Goal: Task Accomplishment & Management: Manage account settings

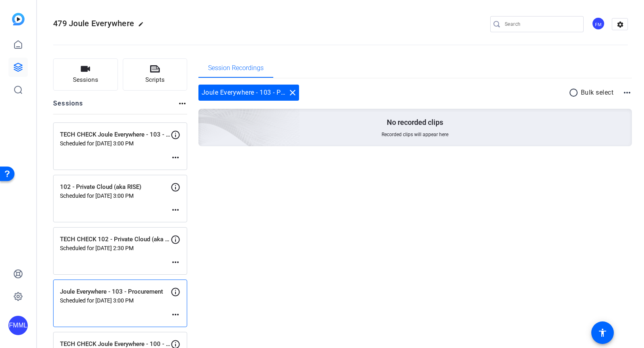
scroll to position [41, 0]
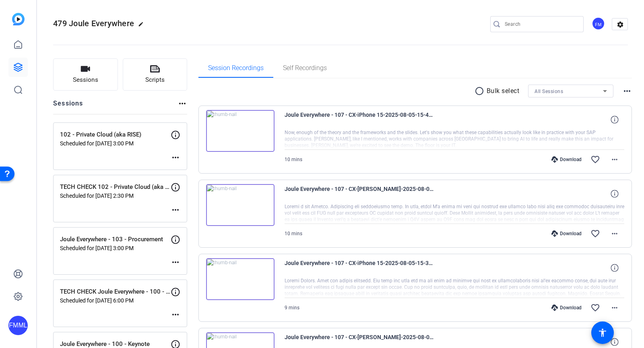
scroll to position [45, 0]
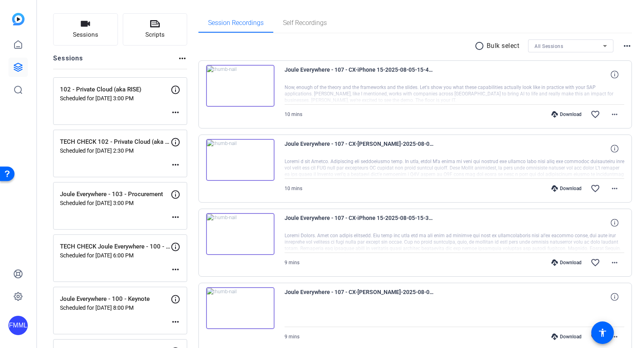
click at [172, 216] on mat-icon "more_horiz" at bounding box center [176, 217] width 10 height 10
click at [188, 230] on span "Edit Session" at bounding box center [195, 228] width 37 height 10
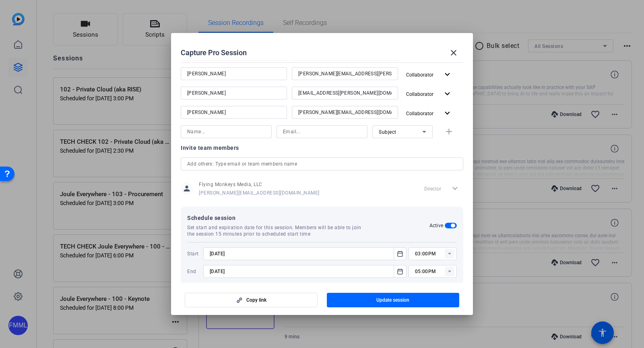
scroll to position [184, 0]
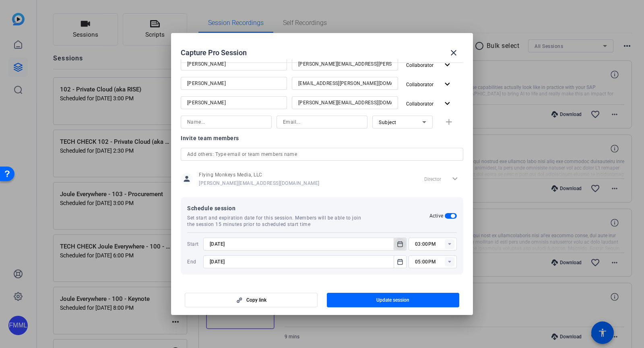
click at [399, 244] on mat-icon "Open calendar" at bounding box center [400, 244] width 10 height 10
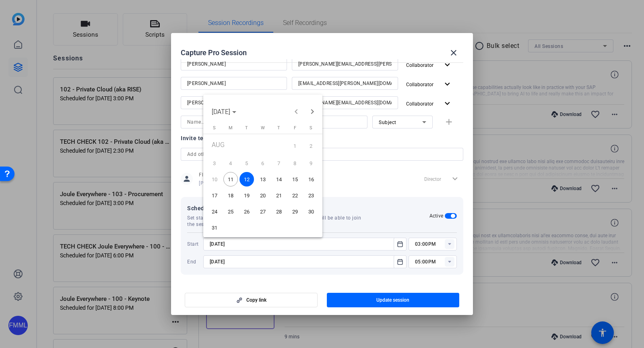
click at [276, 195] on span "21" at bounding box center [279, 195] width 14 height 14
type input "[DATE]"
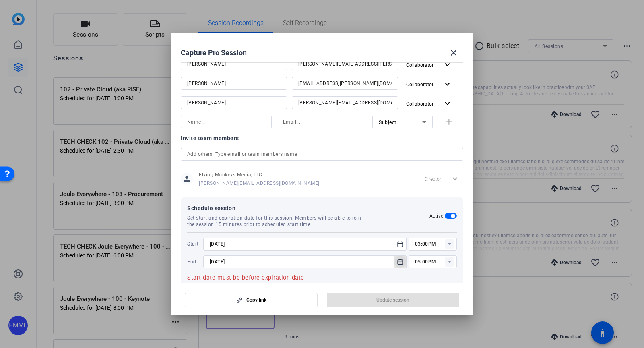
click at [397, 260] on icon "Open calendar" at bounding box center [400, 262] width 6 height 10
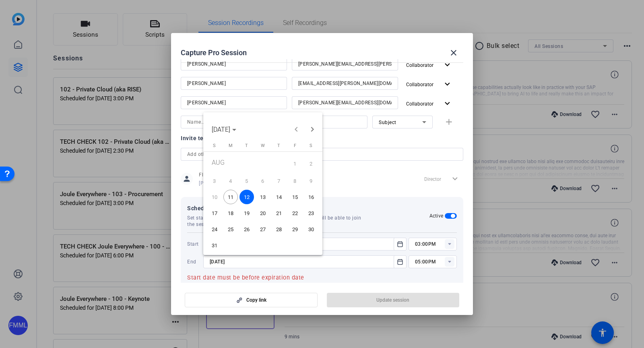
click at [284, 213] on span "21" at bounding box center [279, 213] width 14 height 14
type input "[DATE]"
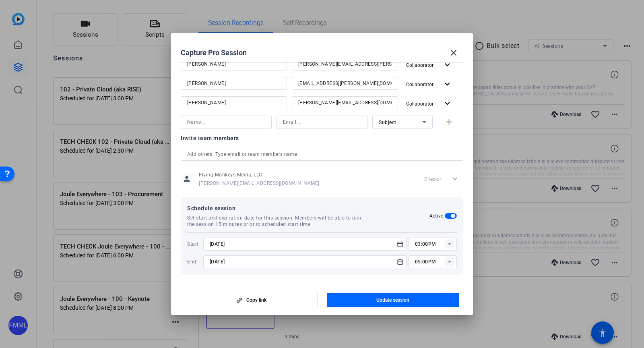
click at [445, 242] on rect at bounding box center [450, 244] width 10 height 10
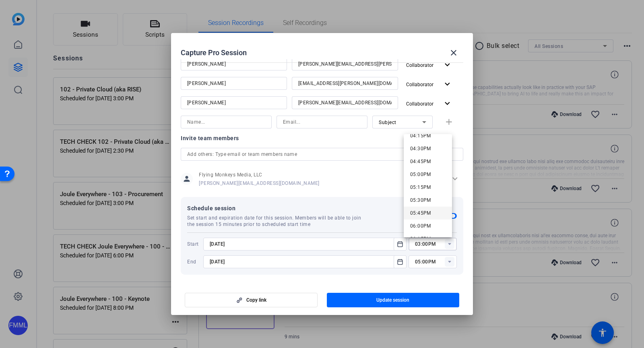
scroll to position [856, 0]
click at [426, 217] on span "06:00PM" at bounding box center [420, 216] width 21 height 6
type input "06:00PM"
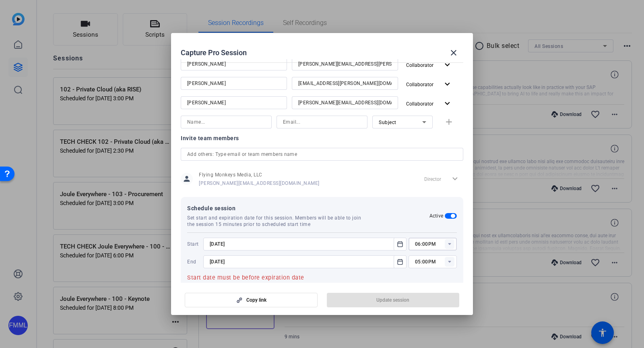
click at [445, 263] on rect at bounding box center [450, 262] width 10 height 10
click at [426, 184] on span "07:30PM" at bounding box center [420, 181] width 21 height 10
type input "07:30PM"
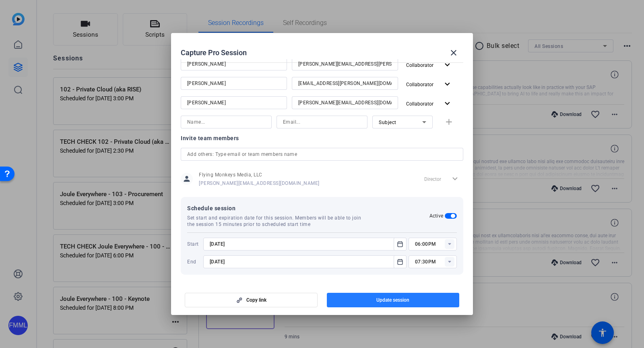
click at [390, 302] on span "Update session" at bounding box center [393, 300] width 33 height 6
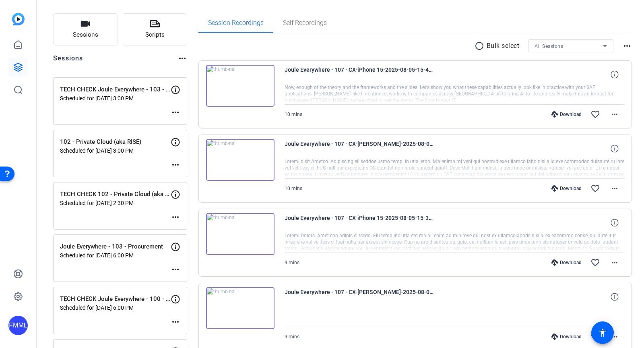
click at [174, 265] on mat-icon "more_horiz" at bounding box center [176, 270] width 10 height 10
click at [168, 256] on div at bounding box center [322, 174] width 644 height 348
click at [171, 110] on mat-icon "more_horiz" at bounding box center [176, 113] width 10 height 10
click at [177, 122] on span "Edit Session" at bounding box center [195, 124] width 37 height 10
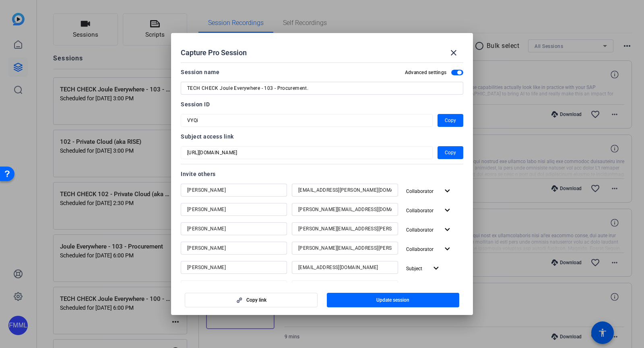
scroll to position [184, 0]
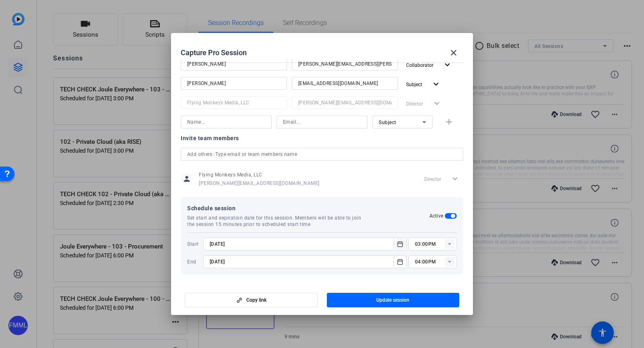
click at [398, 243] on icon "Open calendar" at bounding box center [400, 244] width 6 height 10
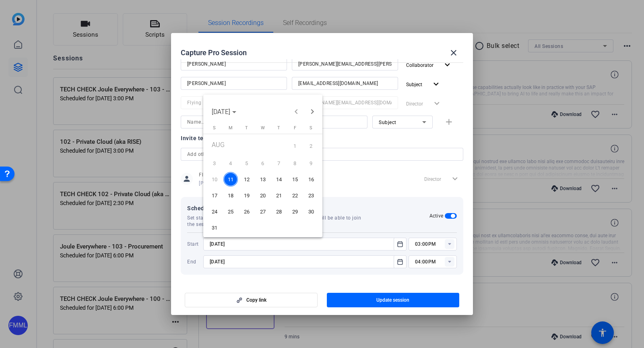
click at [263, 193] on span "20" at bounding box center [263, 195] width 14 height 14
type input "[DATE]"
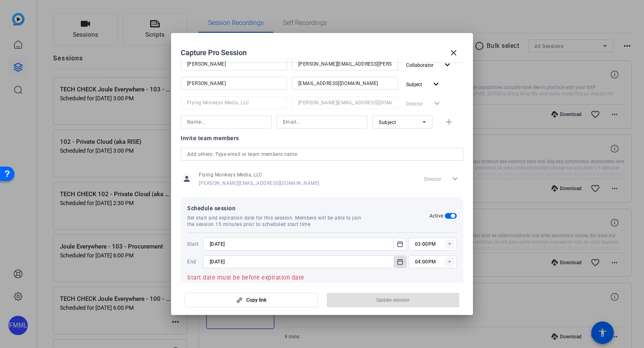
click at [397, 259] on icon "Open calendar" at bounding box center [400, 262] width 6 height 10
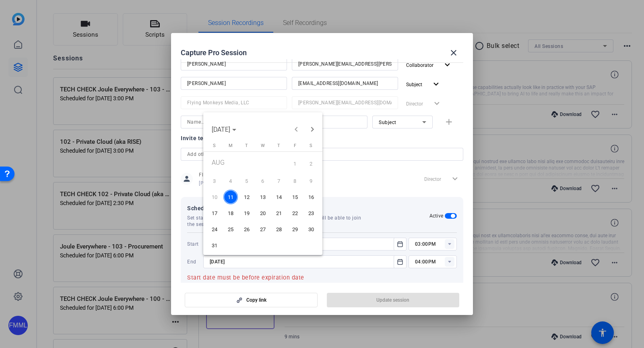
click at [266, 213] on span "20" at bounding box center [263, 213] width 14 height 14
type input "[DATE]"
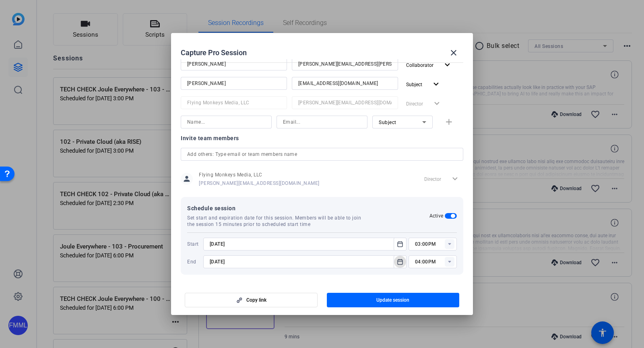
click at [445, 242] on rect at bounding box center [450, 244] width 10 height 10
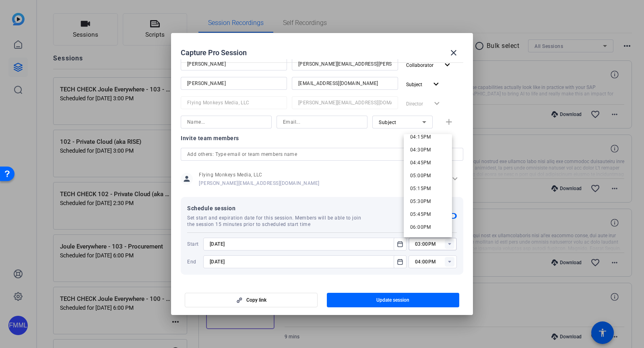
scroll to position [837, 0]
click at [427, 153] on span "04:30PM" at bounding box center [420, 158] width 21 height 10
type input "04:30PM"
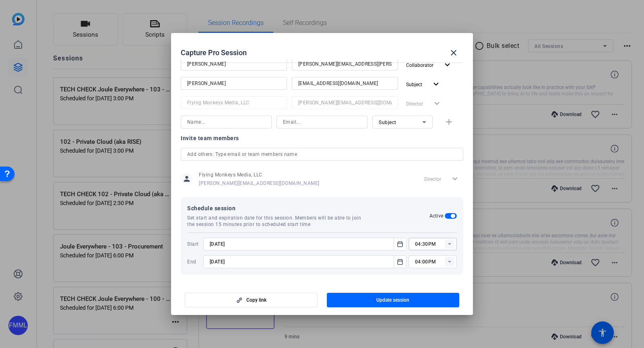
click at [445, 259] on rect at bounding box center [450, 262] width 10 height 10
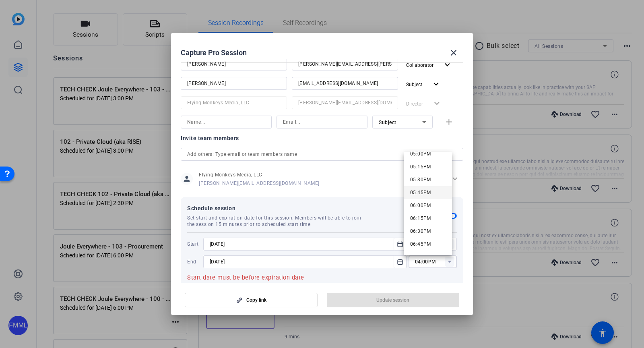
scroll to position [883, 0]
click at [426, 157] on span "05:00PM" at bounding box center [420, 155] width 21 height 10
type input "05:00PM"
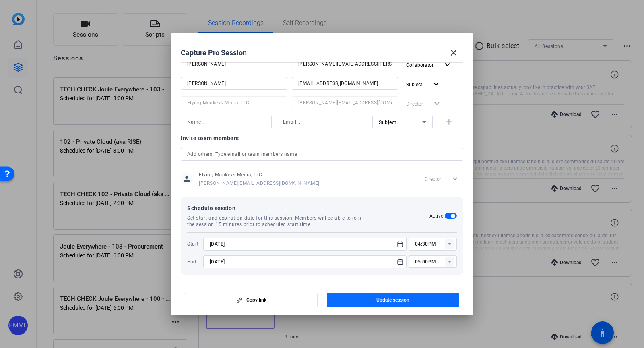
click at [406, 304] on span "button" at bounding box center [393, 299] width 133 height 19
